Goal: Information Seeking & Learning: Understand process/instructions

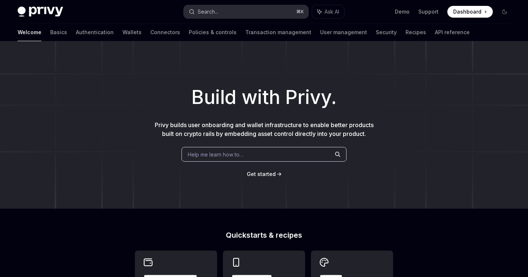
click at [219, 10] on button "Search... ⌘ K" at bounding box center [246, 11] width 124 height 13
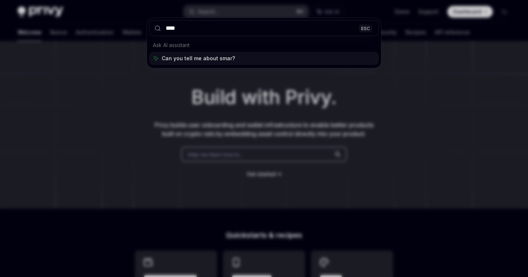
type input "*****"
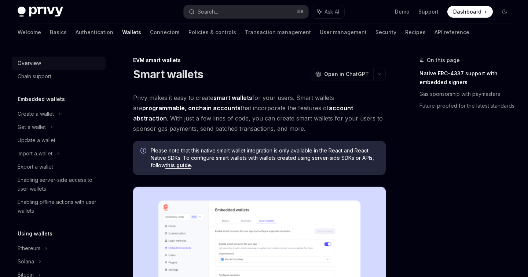
click at [35, 62] on div "Overview" at bounding box center [29, 63] width 23 height 9
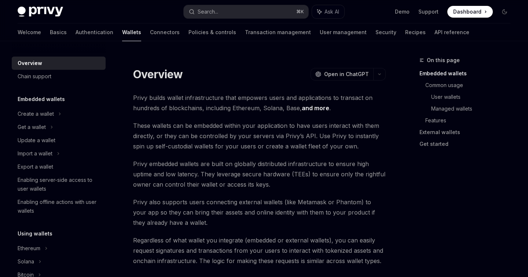
click at [15, 32] on div "Welcome Basics Authentication Wallets Connectors Policies & controls Transactio…" at bounding box center [264, 32] width 528 height 18
click at [50, 32] on link "Basics" at bounding box center [58, 32] width 17 height 18
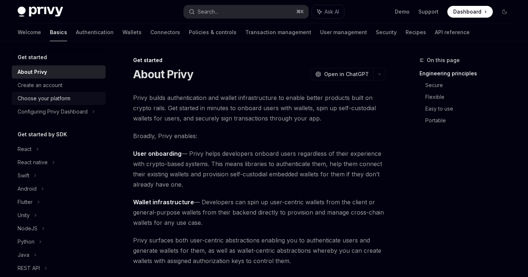
click at [56, 95] on div "Choose your platform" at bounding box center [44, 98] width 53 height 9
type textarea "*"
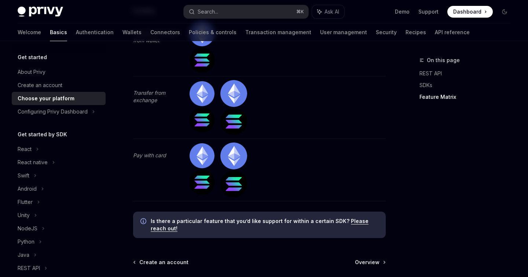
scroll to position [2393, 0]
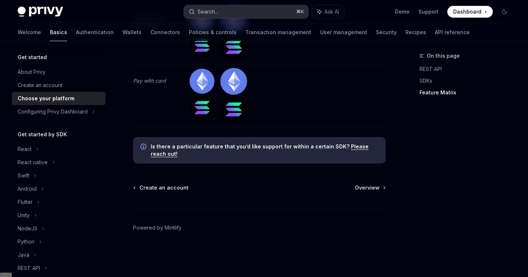
click at [232, 10] on button "Search... ⌘ K" at bounding box center [246, 11] width 124 height 13
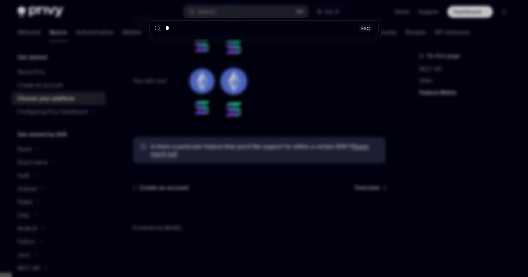
type input "**"
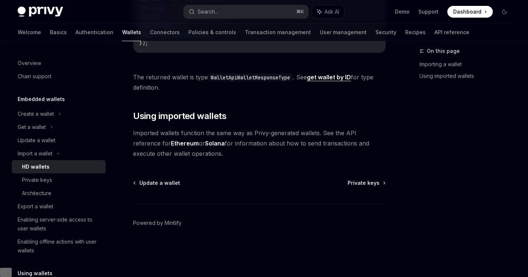
scroll to position [41, 0]
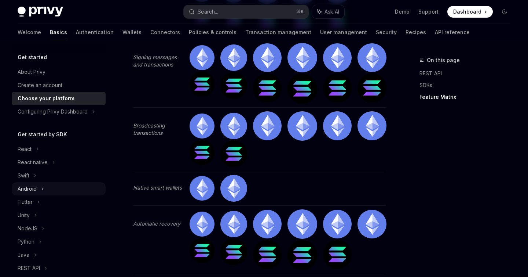
scroll to position [1330, 0]
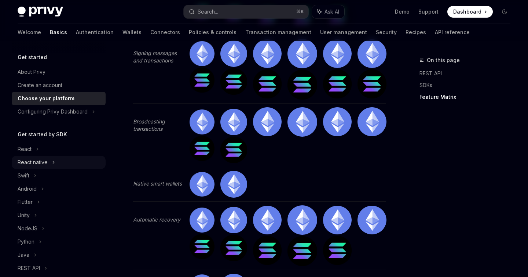
click at [34, 165] on div "React native" at bounding box center [33, 162] width 30 height 9
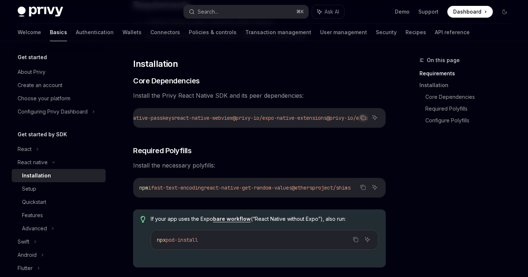
scroll to position [0, 419]
click at [365, 116] on icon "Copy the contents from the code block" at bounding box center [364, 118] width 4 height 4
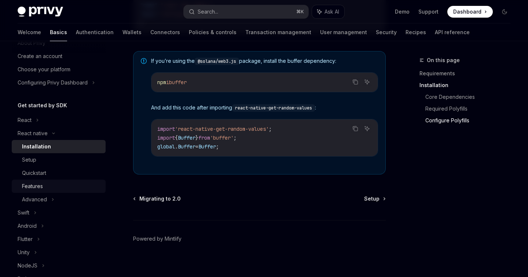
scroll to position [33, 0]
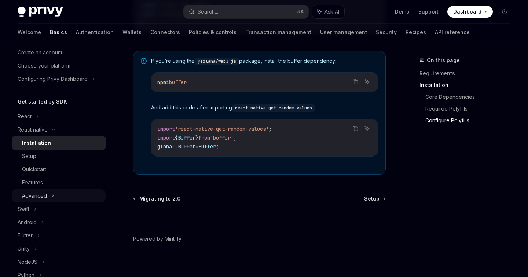
click at [49, 196] on div "Advanced" at bounding box center [59, 195] width 94 height 13
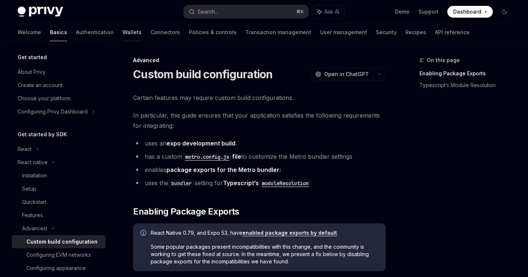
click at [123, 33] on link "Wallets" at bounding box center [132, 32] width 19 height 18
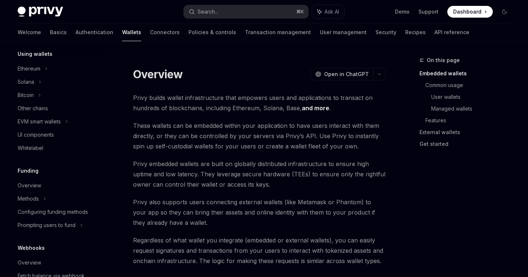
scroll to position [177, 0]
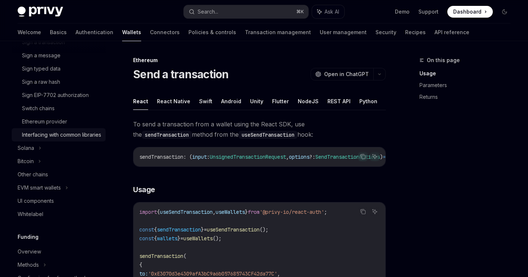
scroll to position [235, 0]
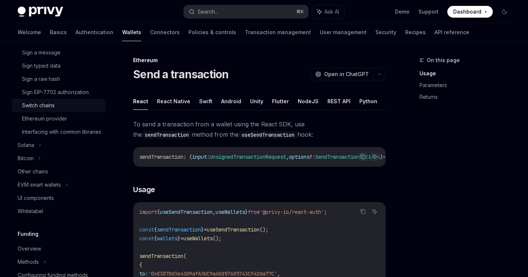
click at [44, 106] on div "Switch chains" at bounding box center [38, 105] width 33 height 9
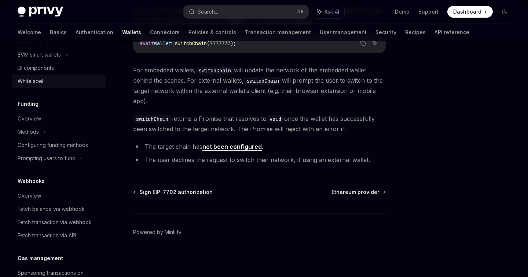
scroll to position [367, 0]
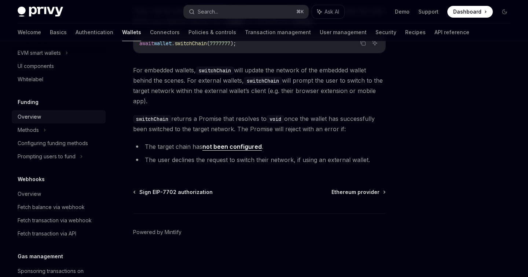
click at [29, 121] on div "Overview" at bounding box center [29, 116] width 23 height 9
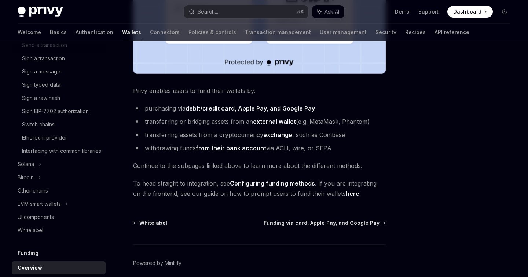
scroll to position [208, 0]
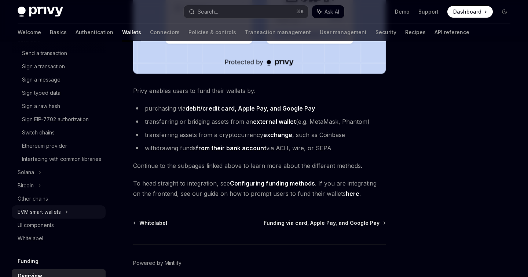
click at [61, 216] on div "EVM smart wallets" at bounding box center [39, 211] width 43 height 9
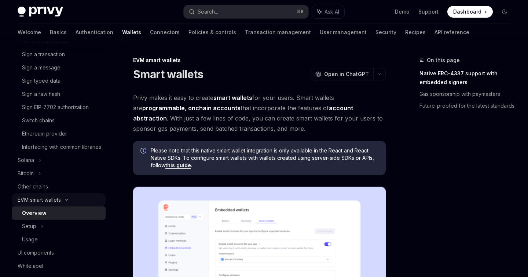
scroll to position [221, 0]
click at [343, 73] on span "Open in ChatGPT" at bounding box center [346, 73] width 45 height 7
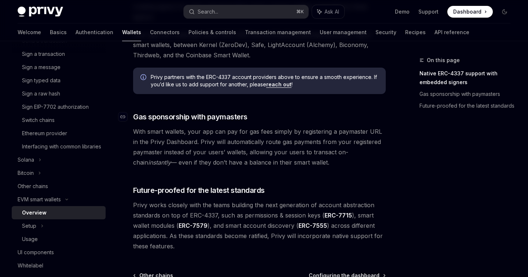
scroll to position [534, 0]
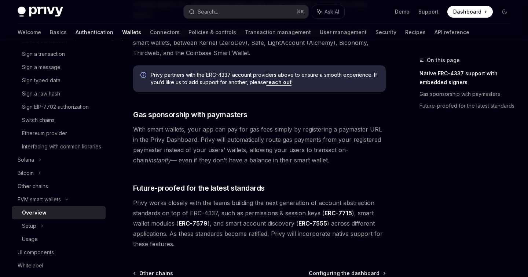
click at [76, 33] on link "Authentication" at bounding box center [95, 32] width 38 height 18
type textarea "*"
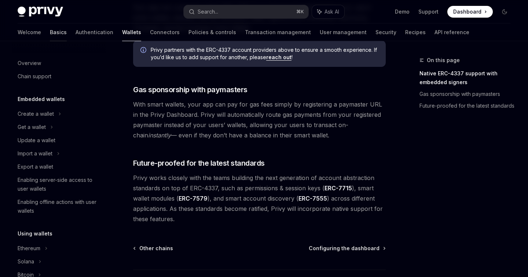
click at [50, 30] on link "Basics" at bounding box center [58, 32] width 17 height 18
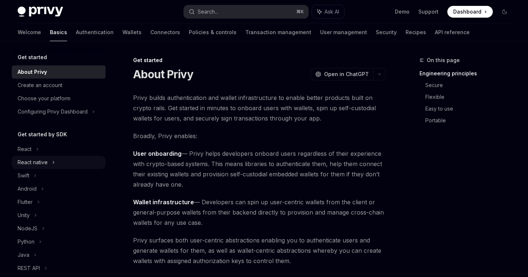
click at [46, 159] on div "React native" at bounding box center [33, 162] width 30 height 9
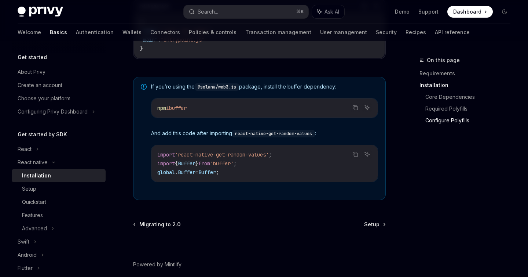
scroll to position [565, 0]
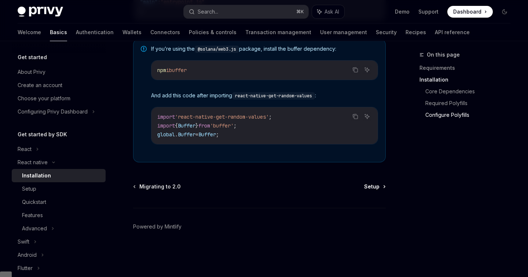
click at [372, 190] on span "Setup" at bounding box center [371, 186] width 15 height 7
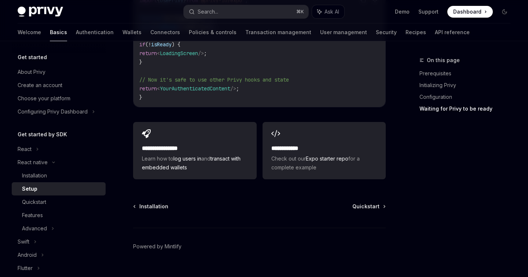
scroll to position [723, 0]
click at [371, 208] on span "Quickstart" at bounding box center [366, 204] width 27 height 7
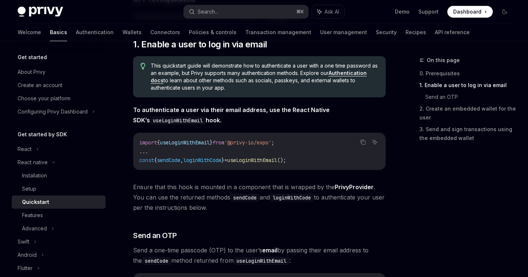
scroll to position [107, 0]
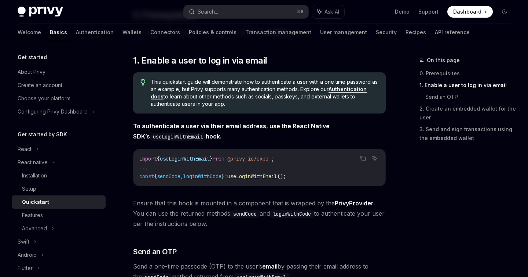
click at [357, 89] on link "Authentication docs" at bounding box center [259, 93] width 216 height 14
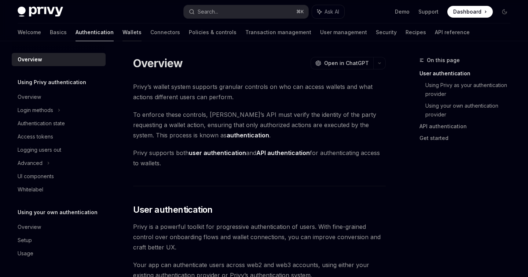
click at [123, 32] on link "Wallets" at bounding box center [132, 32] width 19 height 18
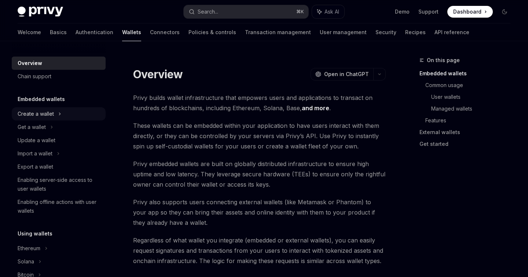
click at [58, 112] on div "Create a wallet" at bounding box center [59, 113] width 94 height 13
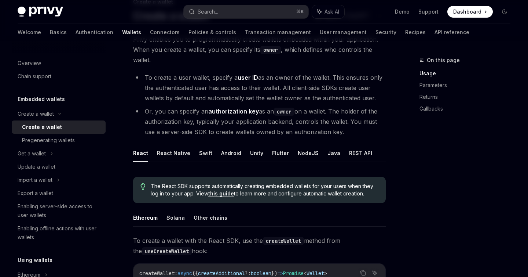
scroll to position [61, 0]
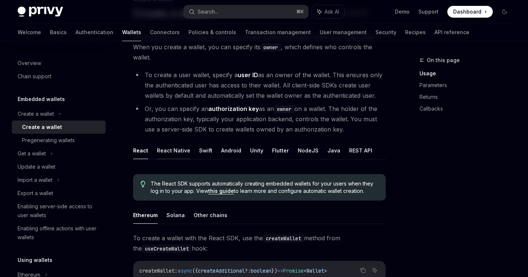
click at [171, 149] on button "React Native" at bounding box center [173, 150] width 33 height 17
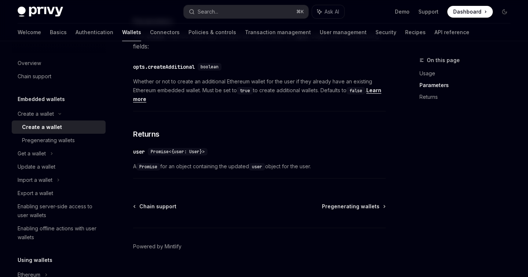
scroll to position [421, 0]
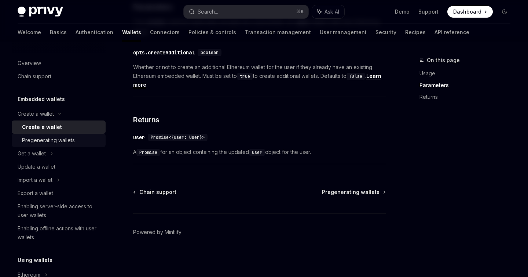
click at [65, 141] on div "Pregenerating wallets" at bounding box center [48, 140] width 53 height 9
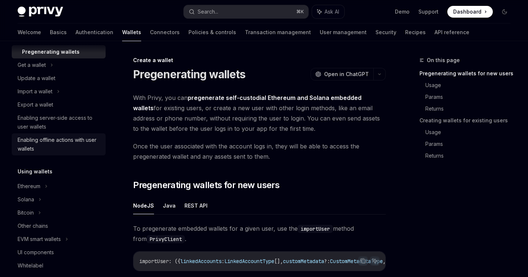
scroll to position [89, 0]
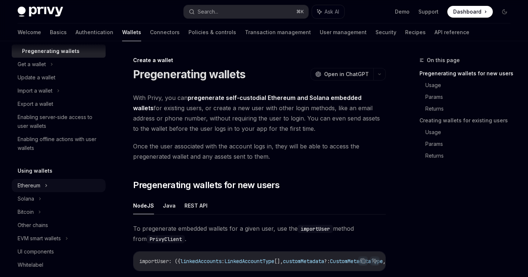
click at [55, 26] on icon at bounding box center [59, 24] width 9 height 3
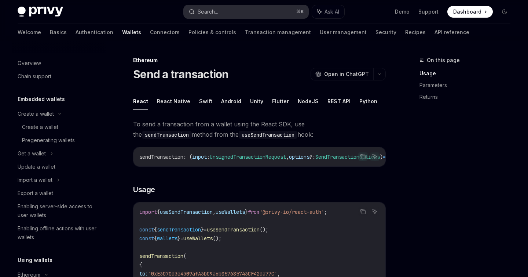
click at [223, 11] on button "Search... ⌘ K" at bounding box center [246, 11] width 124 height 13
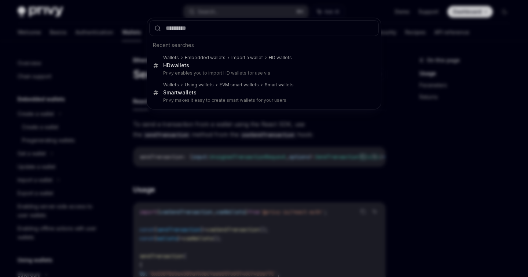
click at [111, 127] on div "Recent searches Wallets Embedded wallets Import a wallet HD wallets HD wallets …" at bounding box center [264, 138] width 528 height 277
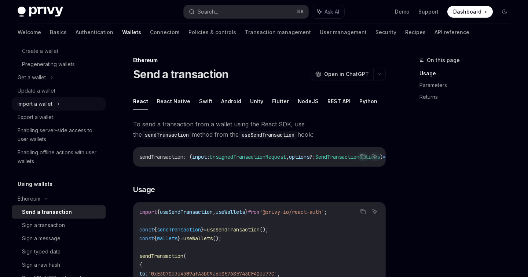
scroll to position [84, 0]
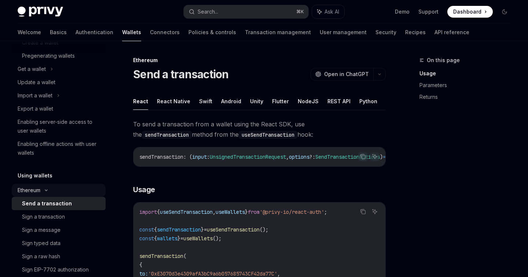
click at [55, 31] on icon at bounding box center [59, 29] width 9 height 3
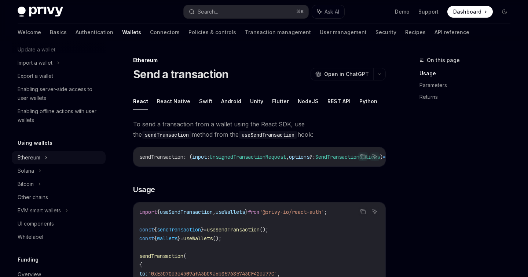
scroll to position [121, 0]
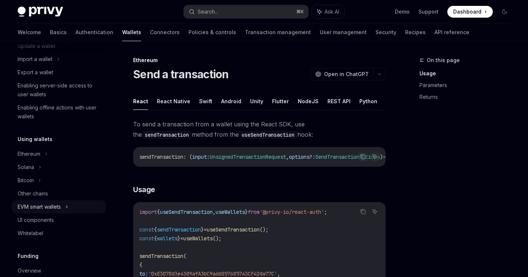
click at [50, 204] on div "EVM smart wallets" at bounding box center [39, 206] width 43 height 9
type textarea "*"
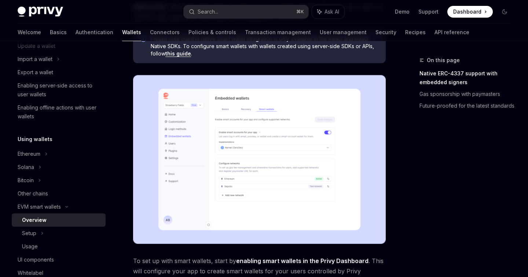
scroll to position [113, 0]
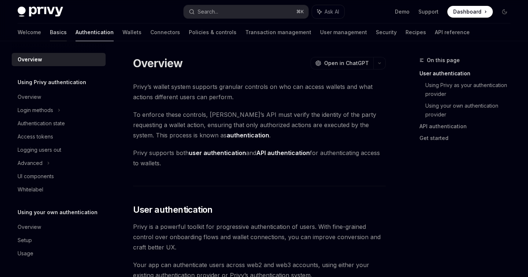
click at [50, 28] on link "Basics" at bounding box center [58, 32] width 17 height 18
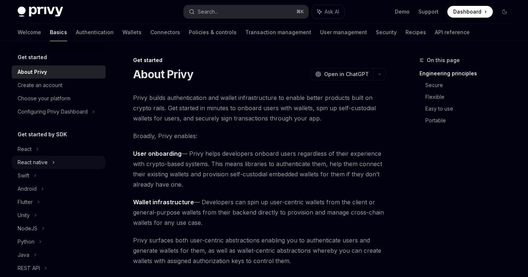
click at [34, 164] on div "React native" at bounding box center [33, 162] width 30 height 9
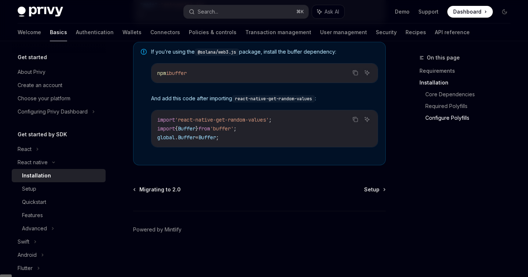
scroll to position [565, 0]
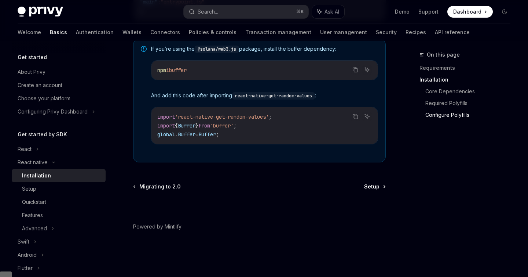
click at [379, 190] on span "Setup" at bounding box center [371, 186] width 15 height 7
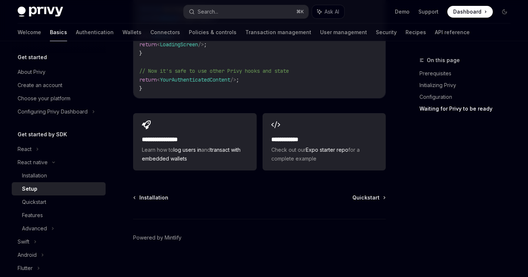
scroll to position [739, 0]
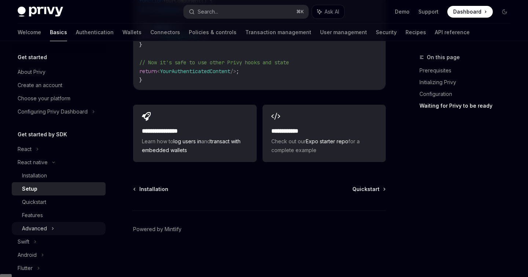
click at [52, 228] on icon at bounding box center [52, 228] width 1 height 2
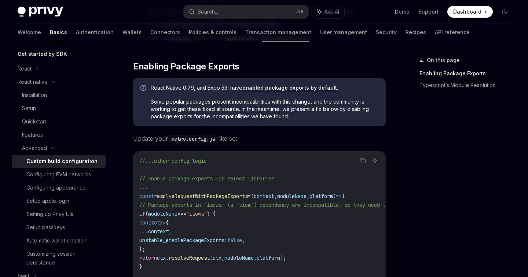
scroll to position [147, 0]
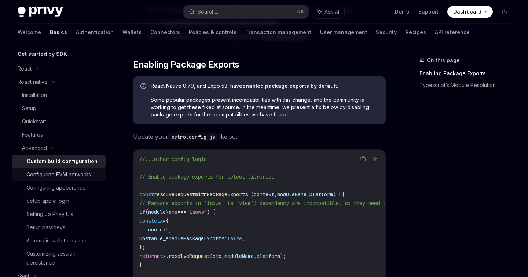
click at [73, 174] on div "Configuring EVM networks" at bounding box center [58, 174] width 65 height 9
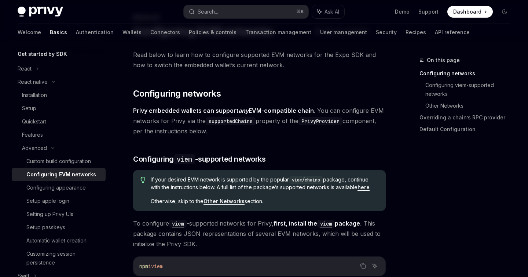
scroll to position [117, 0]
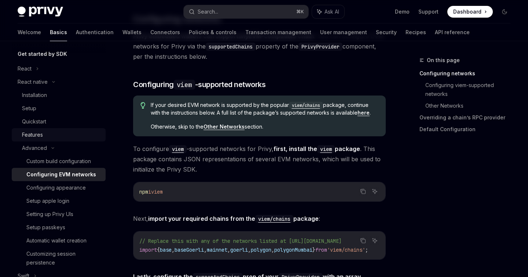
click at [39, 134] on div "Features" at bounding box center [32, 134] width 21 height 9
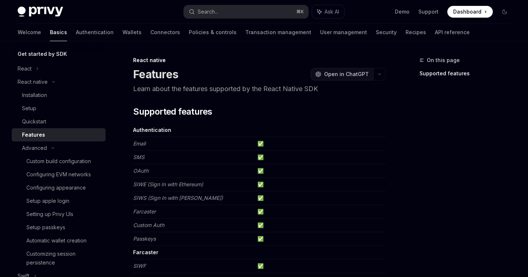
click at [343, 74] on span "Open in ChatGPT" at bounding box center [346, 73] width 45 height 7
click at [36, 97] on div "Installation" at bounding box center [34, 95] width 25 height 9
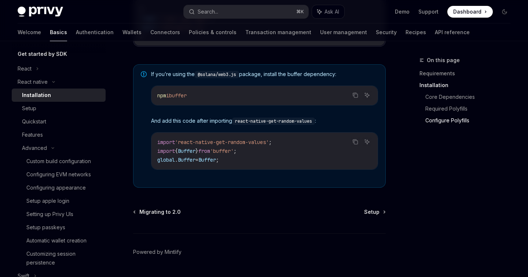
scroll to position [534, 0]
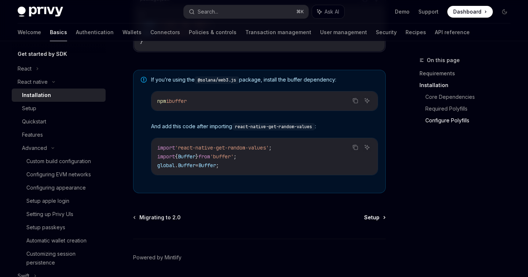
click at [376, 221] on span "Setup" at bounding box center [371, 217] width 15 height 7
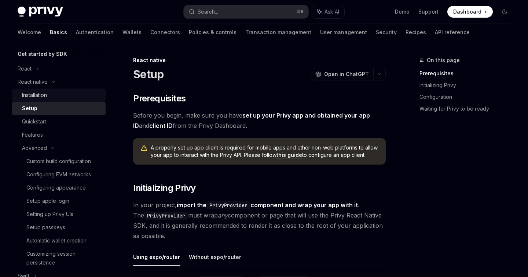
click at [59, 92] on div "Installation" at bounding box center [61, 95] width 79 height 9
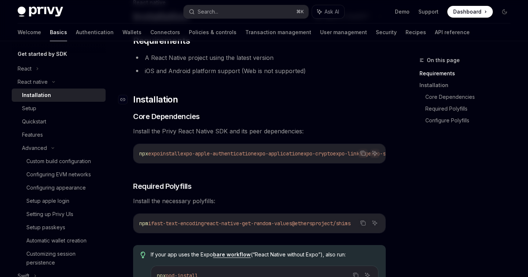
scroll to position [61, 0]
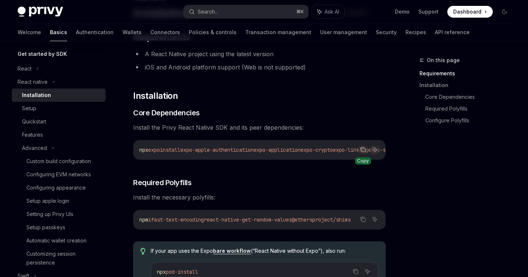
click at [363, 148] on icon "Copy the contents from the code block" at bounding box center [363, 149] width 6 height 6
click at [360, 222] on icon "Copy the contents from the code block" at bounding box center [363, 219] width 6 height 6
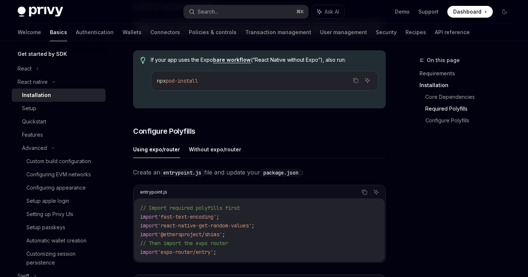
scroll to position [244, 0]
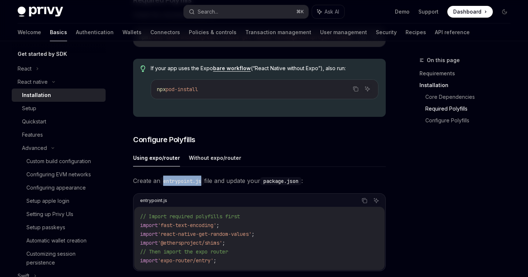
drag, startPoint x: 205, startPoint y: 187, endPoint x: 164, endPoint y: 188, distance: 40.4
click at [164, 185] on code "entrypoint.js" at bounding box center [182, 181] width 44 height 8
copy code "entrypoint.js"
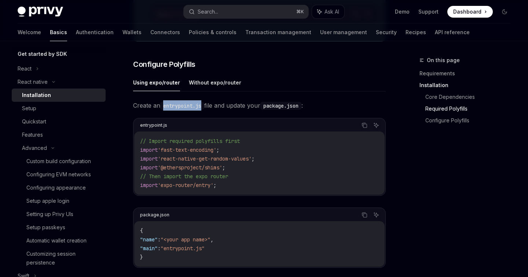
scroll to position [326, 0]
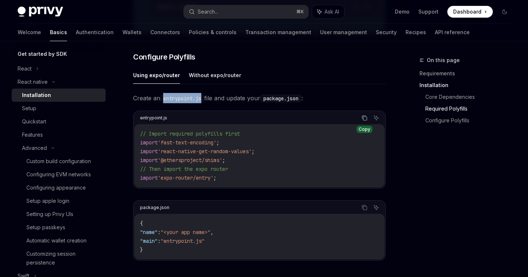
click at [362, 121] on icon "Copy the contents from the code block" at bounding box center [365, 118] width 6 height 6
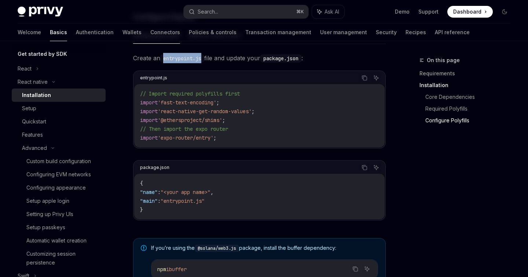
scroll to position [368, 0]
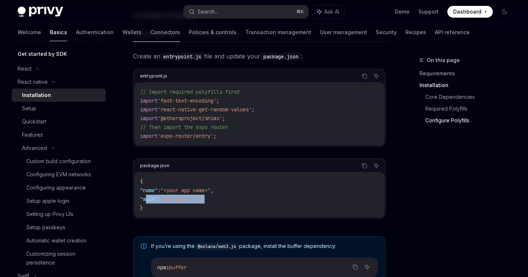
drag, startPoint x: 145, startPoint y: 205, endPoint x: 223, endPoint y: 205, distance: 78.2
click at [223, 205] on code "{ "name" : "<your app name>" , "main" : "entrypoint.js" }" at bounding box center [259, 194] width 239 height 35
copy span ""main" : "entrypoint.js""
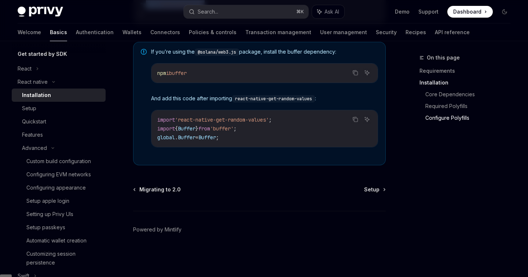
scroll to position [565, 0]
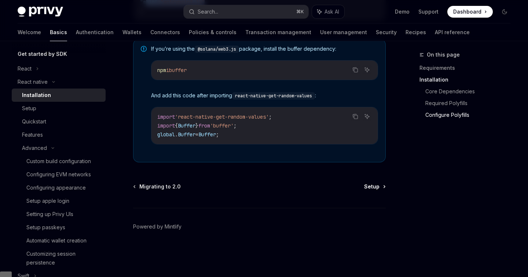
click at [375, 190] on span "Setup" at bounding box center [371, 186] width 15 height 7
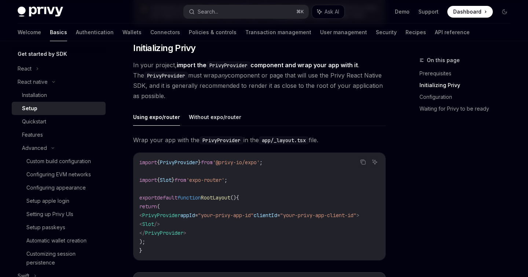
scroll to position [148, 0]
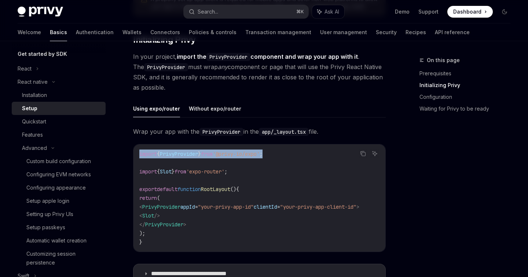
drag, startPoint x: 285, startPoint y: 154, endPoint x: 138, endPoint y: 155, distance: 147.2
click at [138, 155] on div "import { PrivyProvider } from '@privy-io/expo' ; import { Slot } from 'expo-rou…" at bounding box center [260, 197] width 252 height 107
copy span "import { PrivyProvider } from '@privy-io/expo' ;"
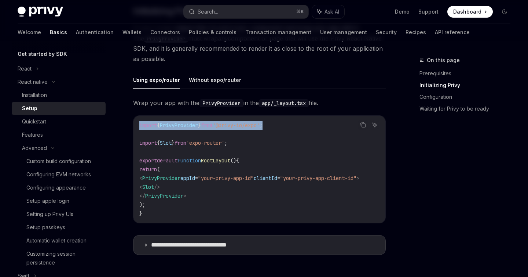
scroll to position [0, 21]
drag, startPoint x: 151, startPoint y: 178, endPoint x: 393, endPoint y: 180, distance: 242.2
copy span "< PrivyProvider appId = "your-privy-app-id" clientId = "your-privy-app-client-i…"
click at [362, 124] on icon "Copy the contents from the code block" at bounding box center [364, 126] width 4 height 4
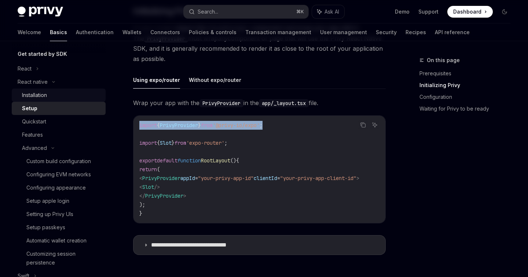
click at [47, 91] on div "Installation" at bounding box center [34, 95] width 25 height 9
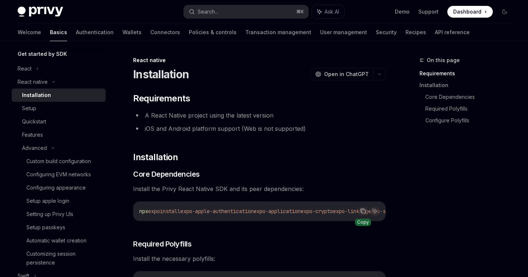
click at [361, 210] on icon "Copy the contents from the code block" at bounding box center [363, 211] width 6 height 6
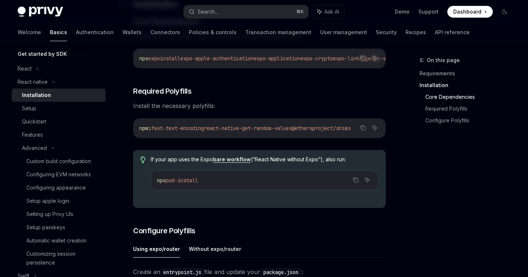
scroll to position [152, 0]
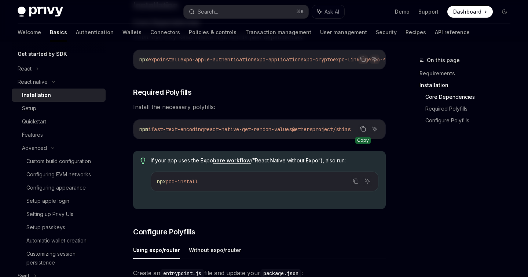
click at [363, 130] on icon "Copy the contents from the code block" at bounding box center [363, 129] width 6 height 6
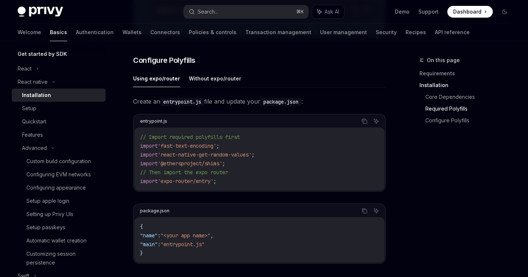
scroll to position [323, 0]
click at [362, 124] on icon "Copy the contents from the code block" at bounding box center [365, 122] width 6 height 6
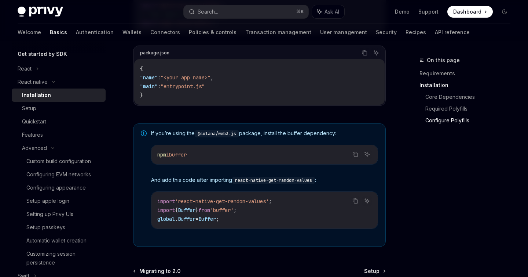
scroll to position [480, 0]
click at [61, 107] on div "Setup" at bounding box center [61, 108] width 79 height 9
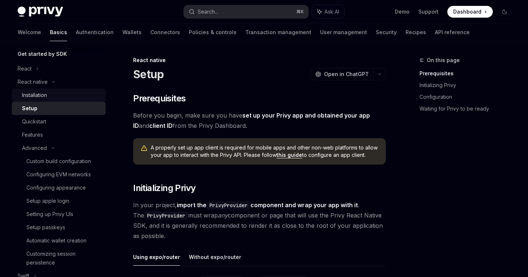
click at [45, 95] on div "Installation" at bounding box center [34, 95] width 25 height 9
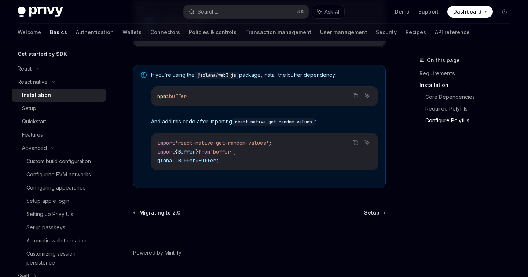
scroll to position [565, 0]
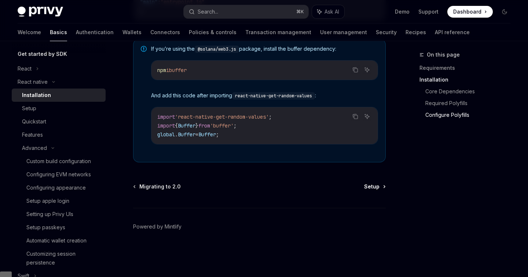
click at [376, 190] on span "Setup" at bounding box center [371, 186] width 15 height 7
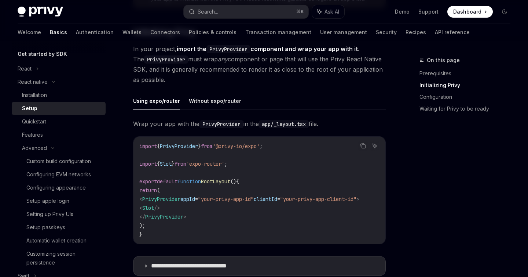
scroll to position [190, 0]
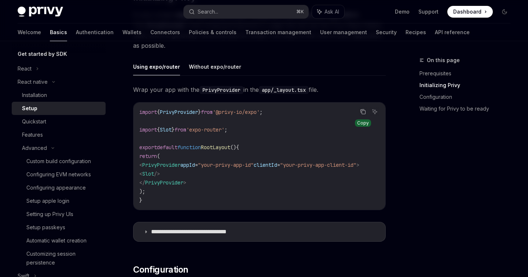
click at [363, 114] on button "Copy the contents from the code block" at bounding box center [364, 112] width 10 height 10
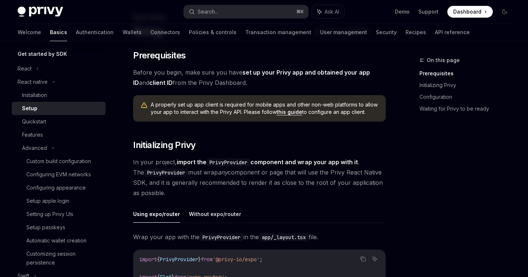
scroll to position [0, 0]
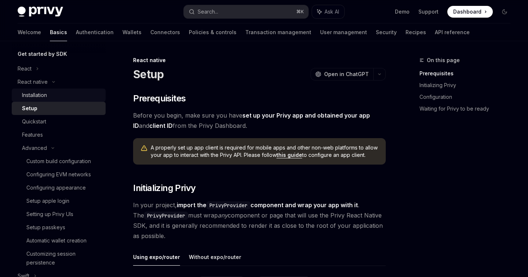
click at [52, 92] on div "Installation" at bounding box center [61, 95] width 79 height 9
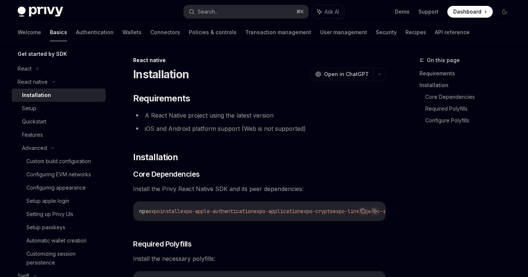
type textarea "*"
click at [364, 211] on icon "Copy the contents from the code block" at bounding box center [363, 211] width 6 height 6
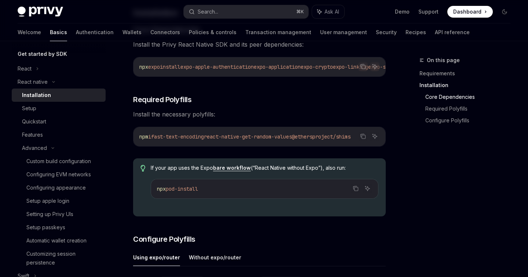
scroll to position [146, 0]
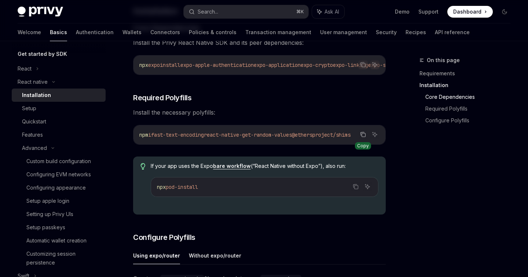
click at [364, 137] on icon "Copy the contents from the code block" at bounding box center [363, 134] width 6 height 6
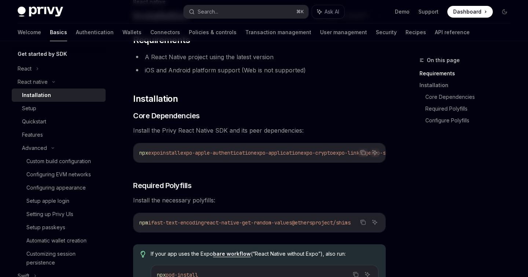
scroll to position [58, 0]
click at [360, 152] on icon "Copy the contents from the code block" at bounding box center [363, 153] width 6 height 6
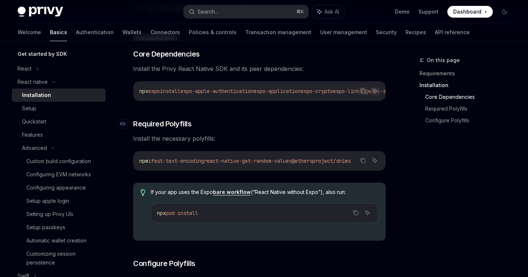
scroll to position [121, 0]
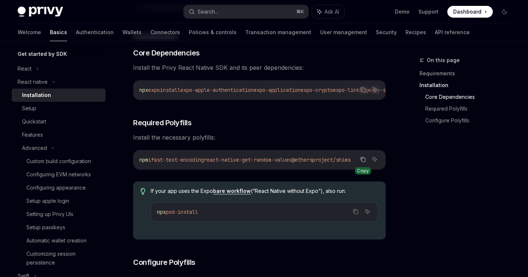
click at [361, 160] on icon "Copy the contents from the code block" at bounding box center [363, 158] width 4 height 3
